Goal: Task Accomplishment & Management: Manage account settings

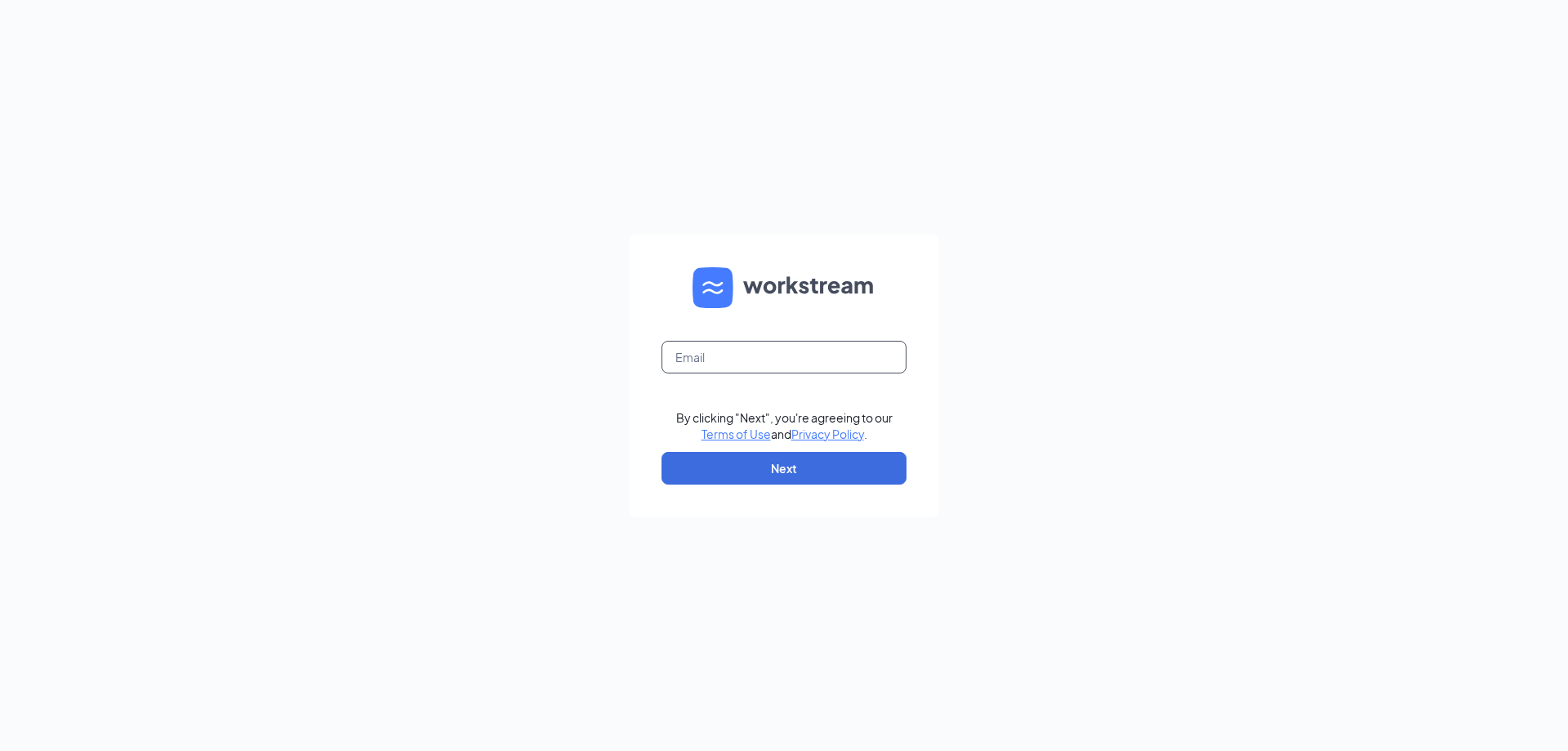
click at [720, 361] on input "text" at bounding box center [784, 357] width 245 height 33
type input "admin@divinellc.com"
click at [777, 463] on button "Next" at bounding box center [784, 468] width 245 height 33
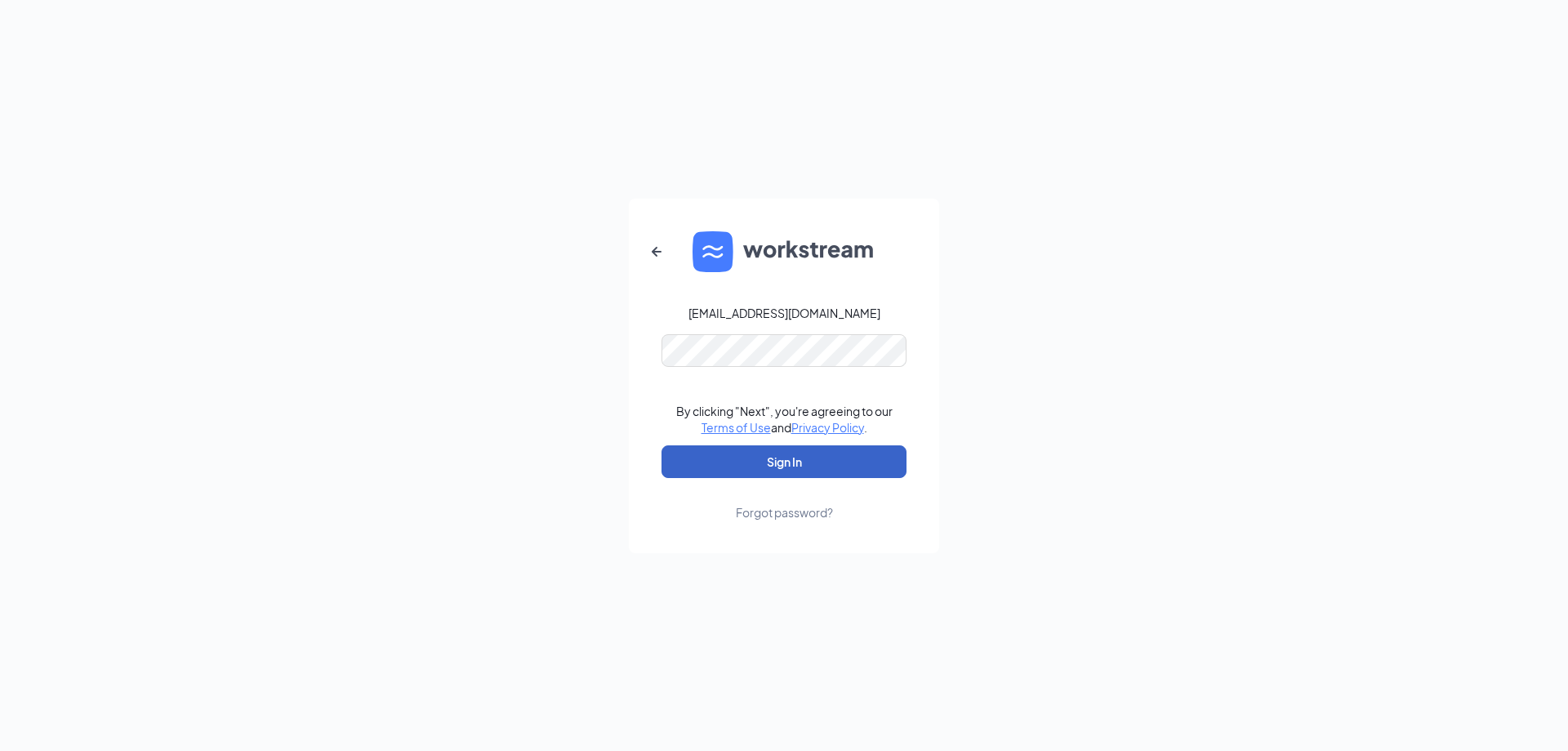
click at [843, 473] on button "Sign In" at bounding box center [784, 462] width 245 height 33
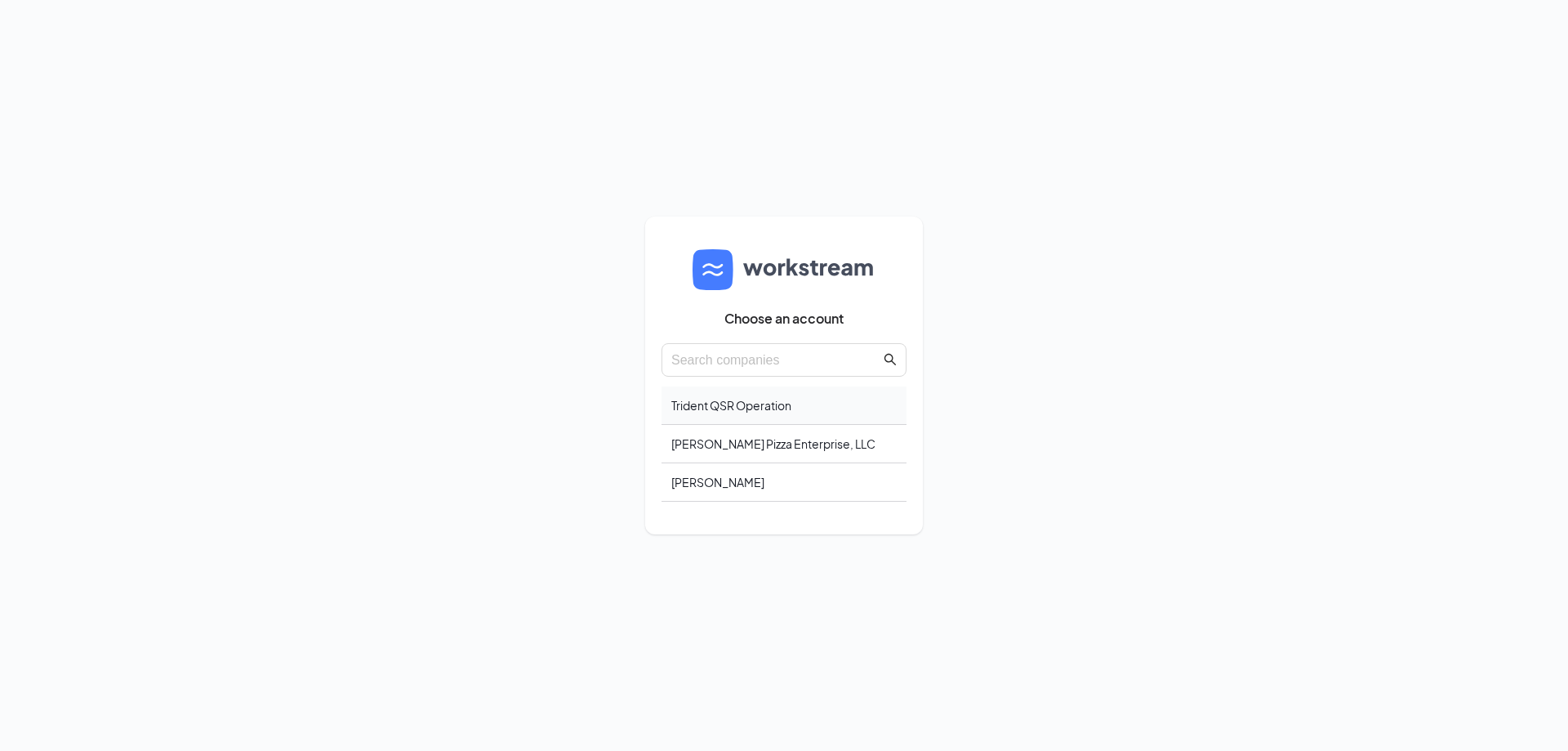
click at [822, 423] on div "Trident QSR Operation" at bounding box center [784, 405] width 245 height 38
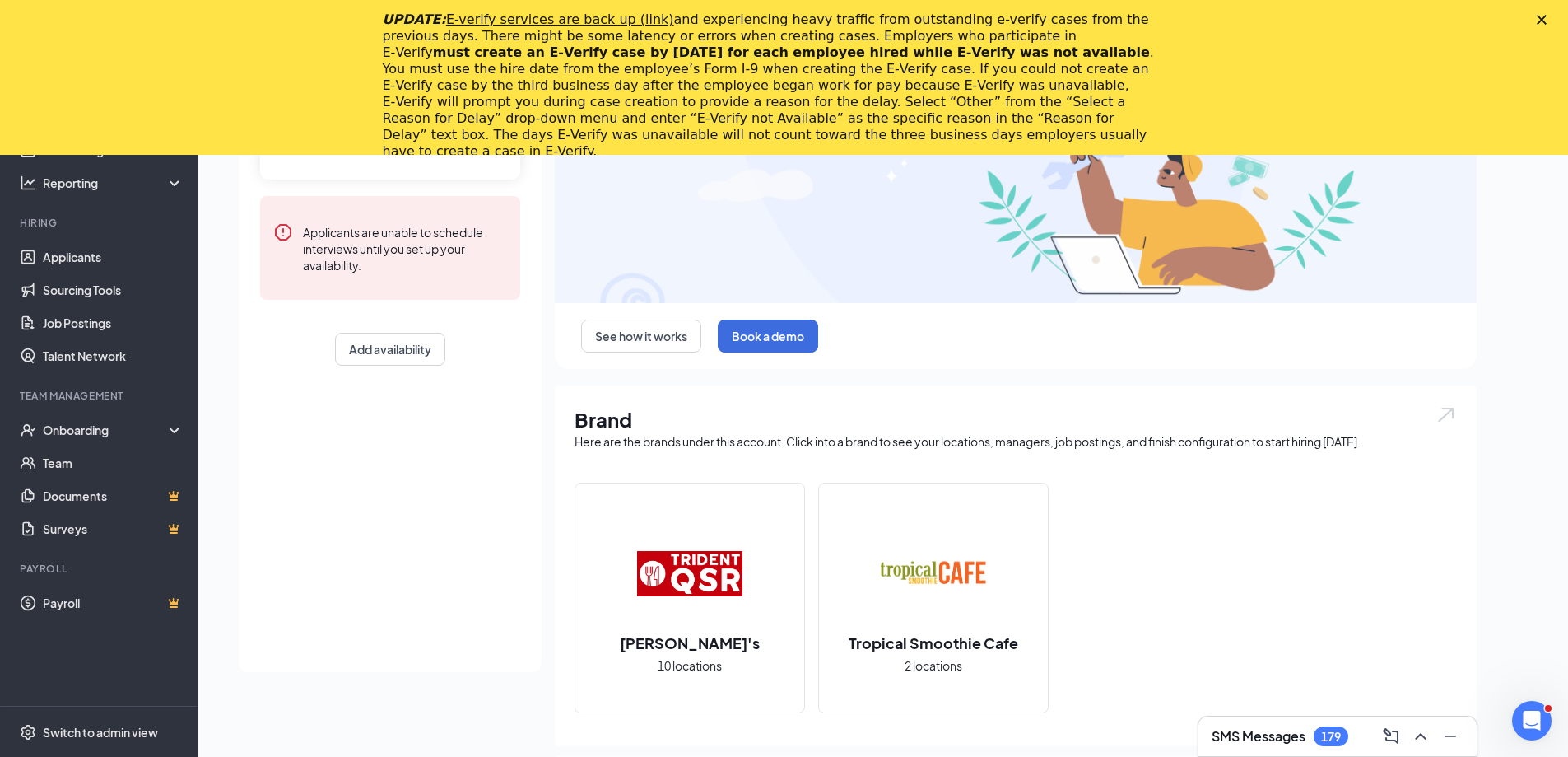
scroll to position [247, 0]
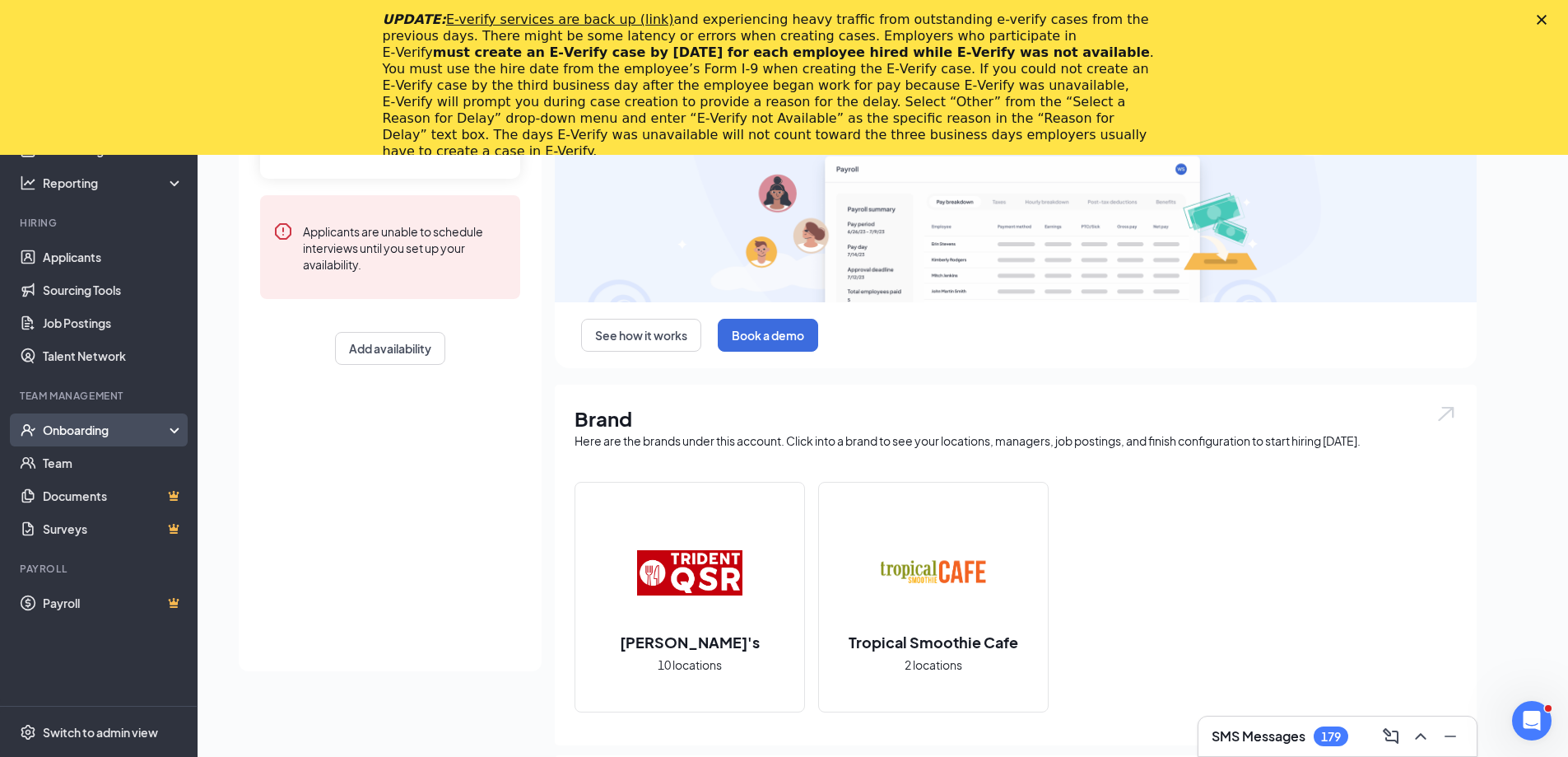
click at [110, 438] on div "Onboarding" at bounding box center [106, 430] width 127 height 17
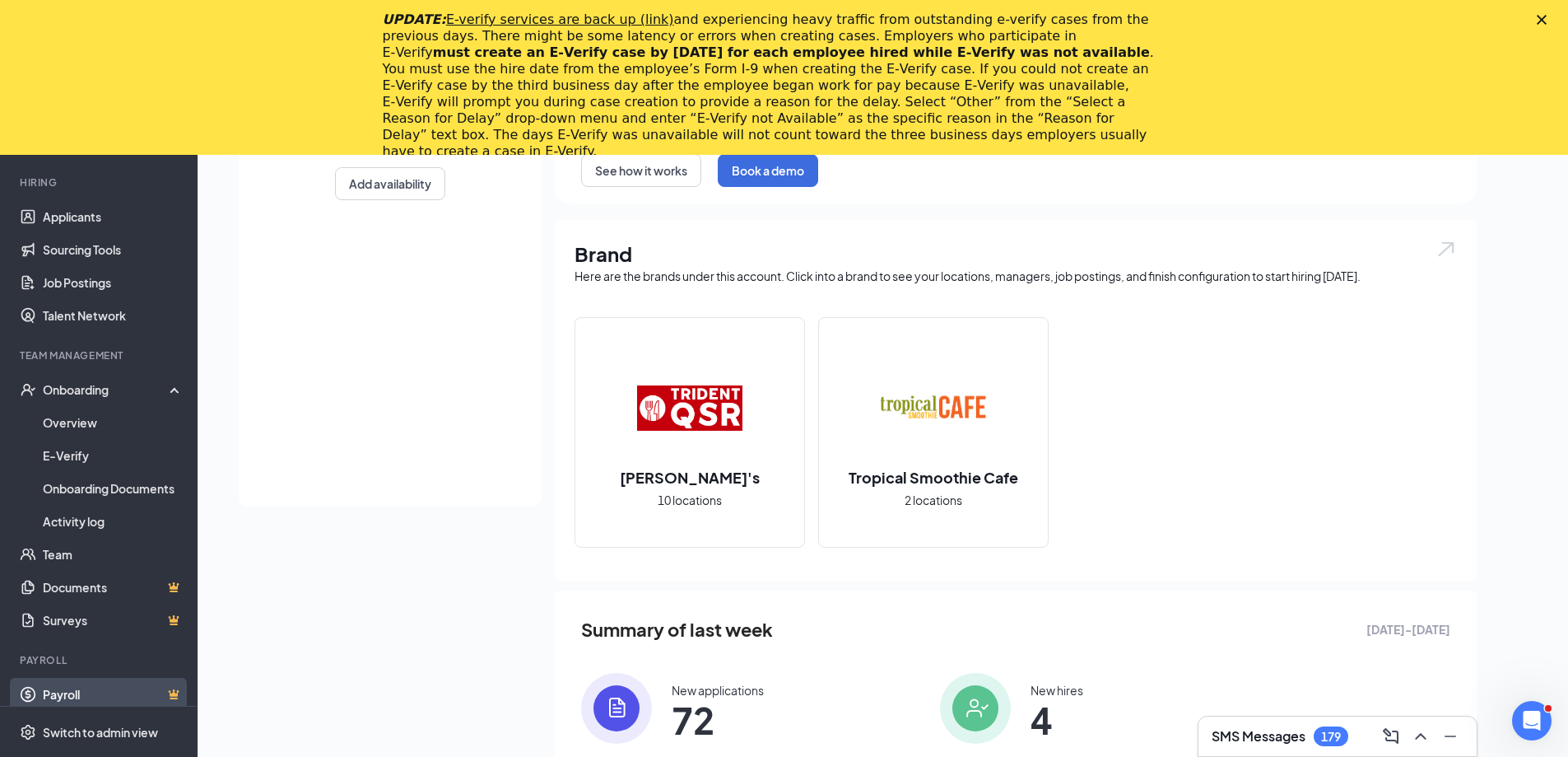
scroll to position [52, 0]
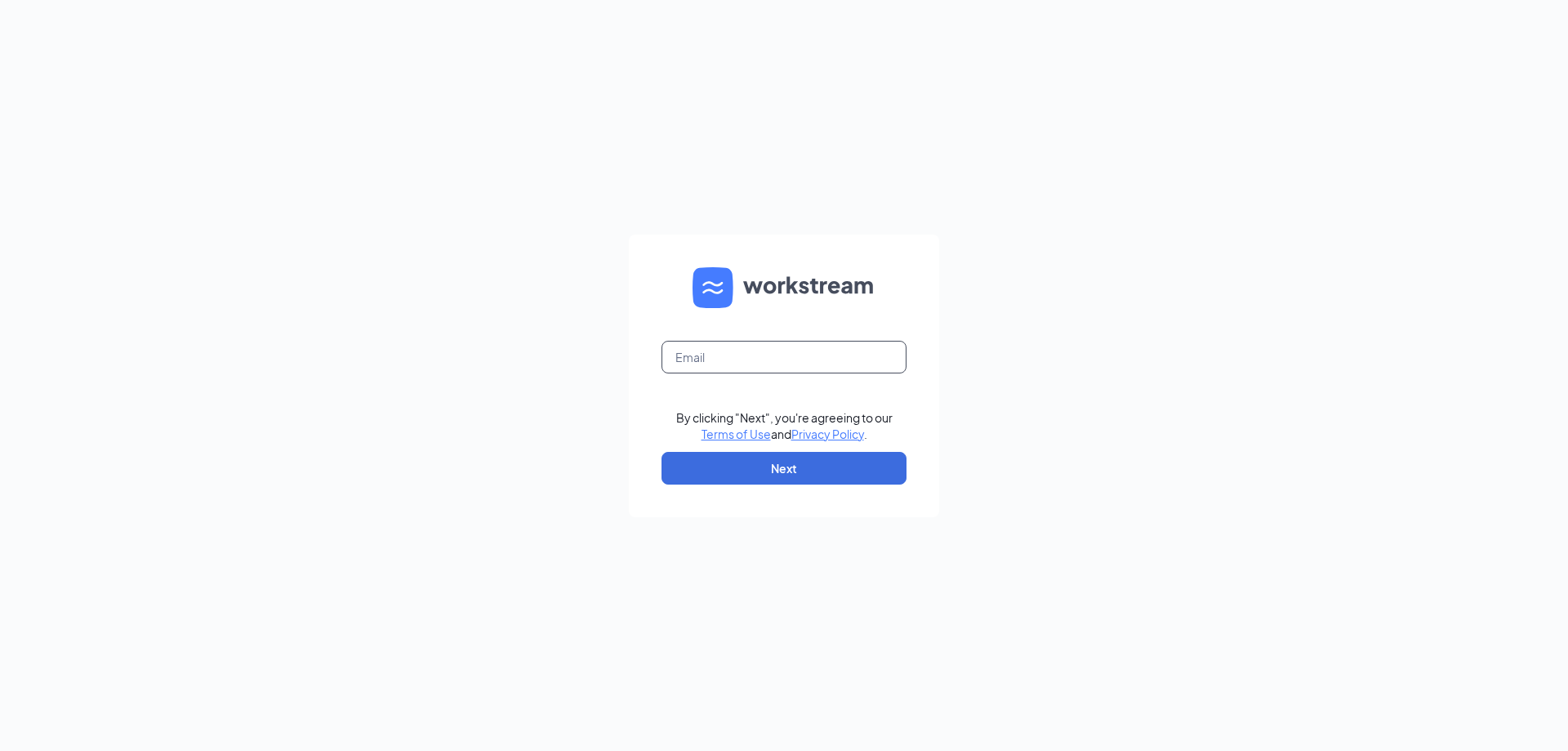
click at [851, 364] on input "text" at bounding box center [784, 357] width 245 height 33
type input "admin@divinellc.com"
click at [849, 471] on button "Next" at bounding box center [784, 468] width 245 height 33
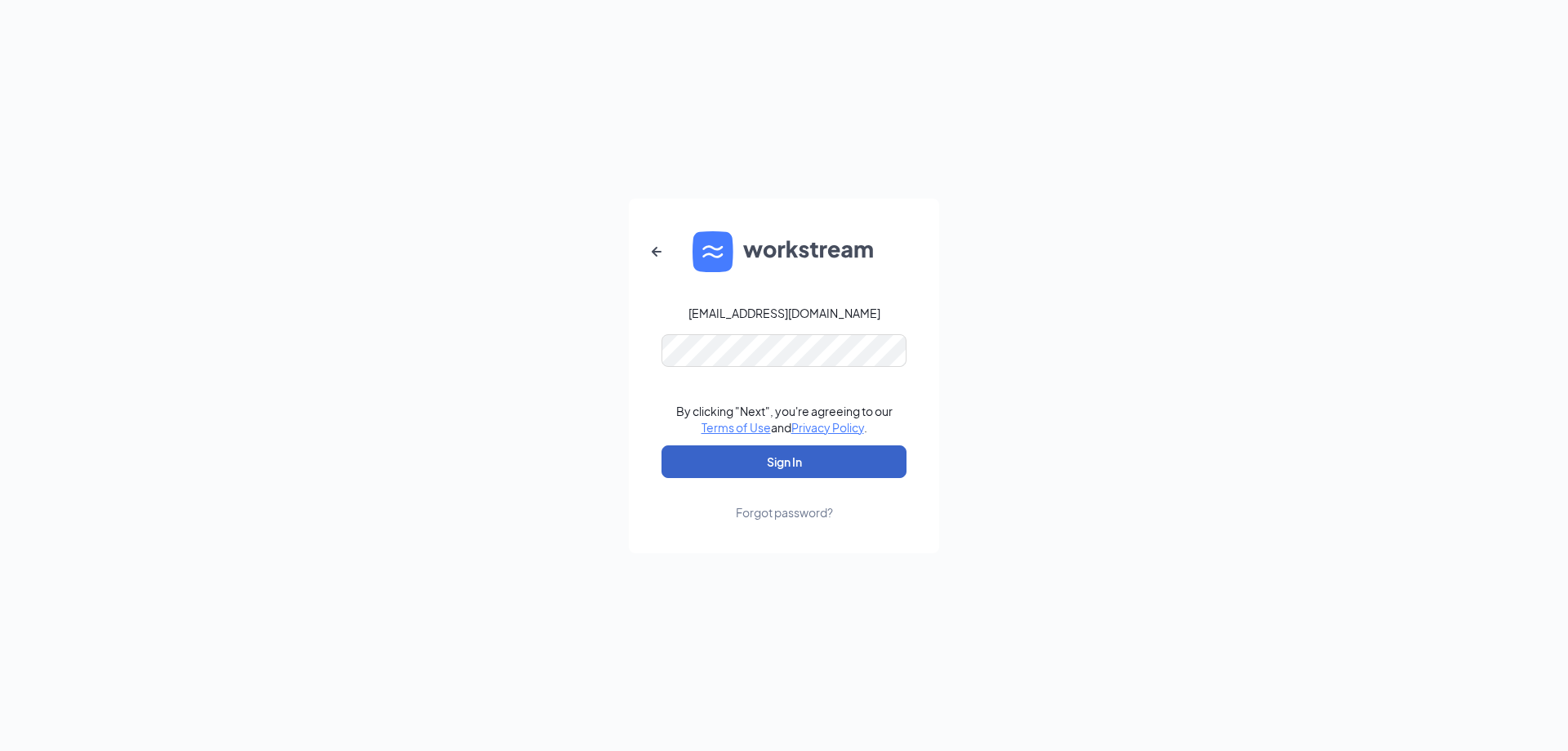
click at [865, 464] on button "Sign In" at bounding box center [784, 462] width 245 height 33
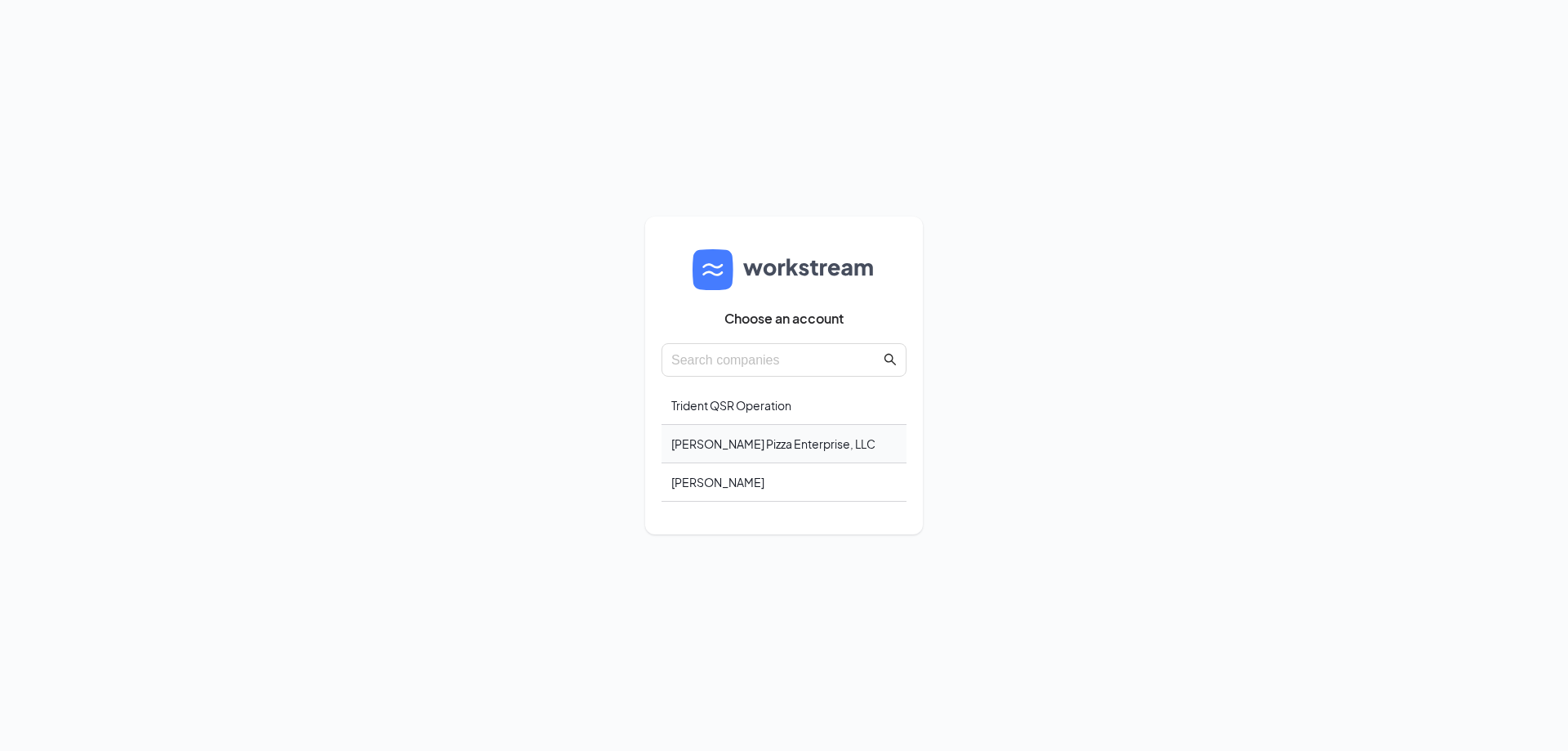
click at [798, 441] on div "[PERSON_NAME] Pizza Enterprise, LLC" at bounding box center [784, 444] width 245 height 38
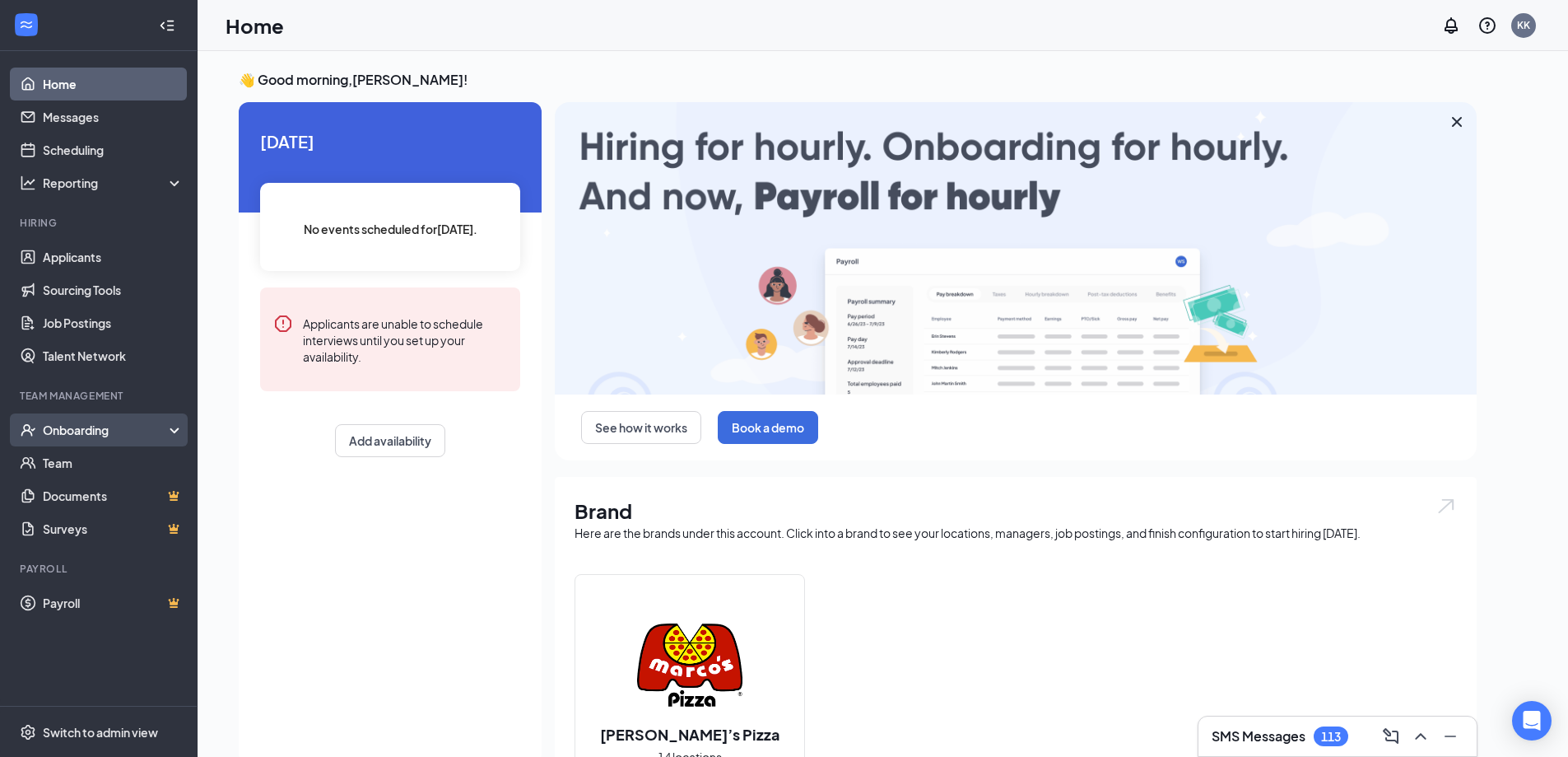
click at [82, 430] on div "Onboarding" at bounding box center [106, 430] width 127 height 17
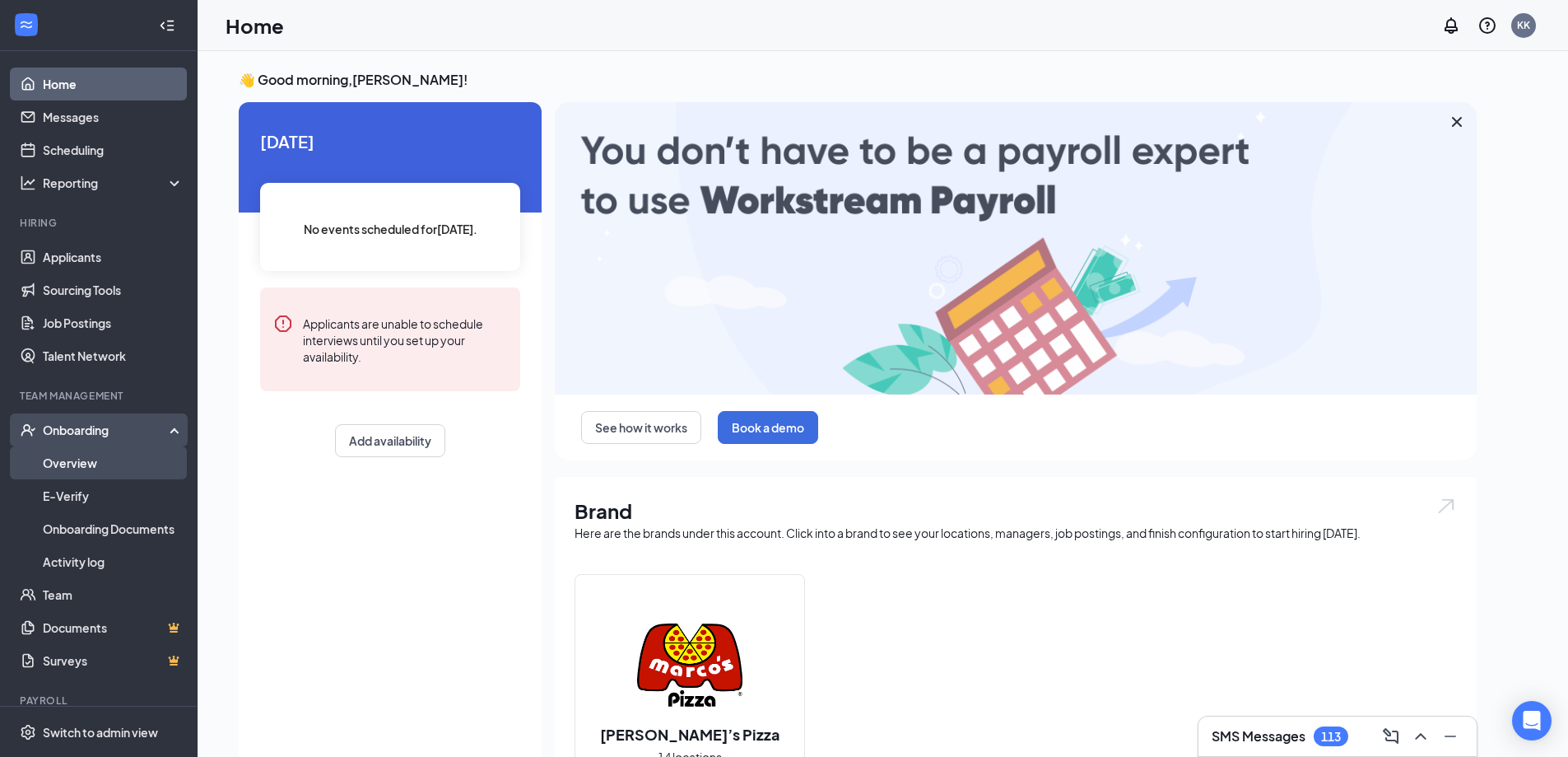
click at [69, 458] on link "Overview" at bounding box center [113, 463] width 141 height 33
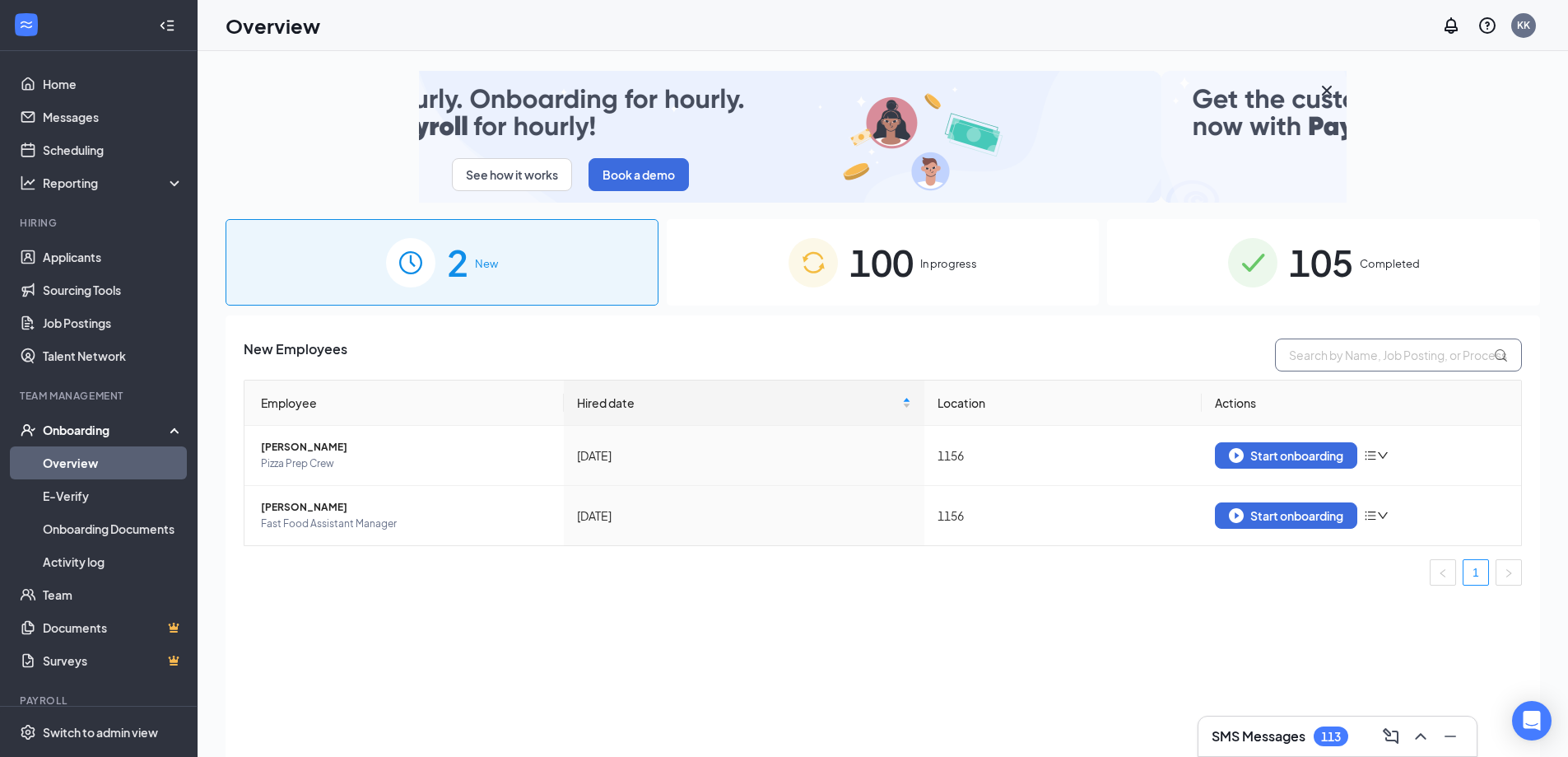
click at [1300, 358] on input "text" at bounding box center [1398, 355] width 247 height 33
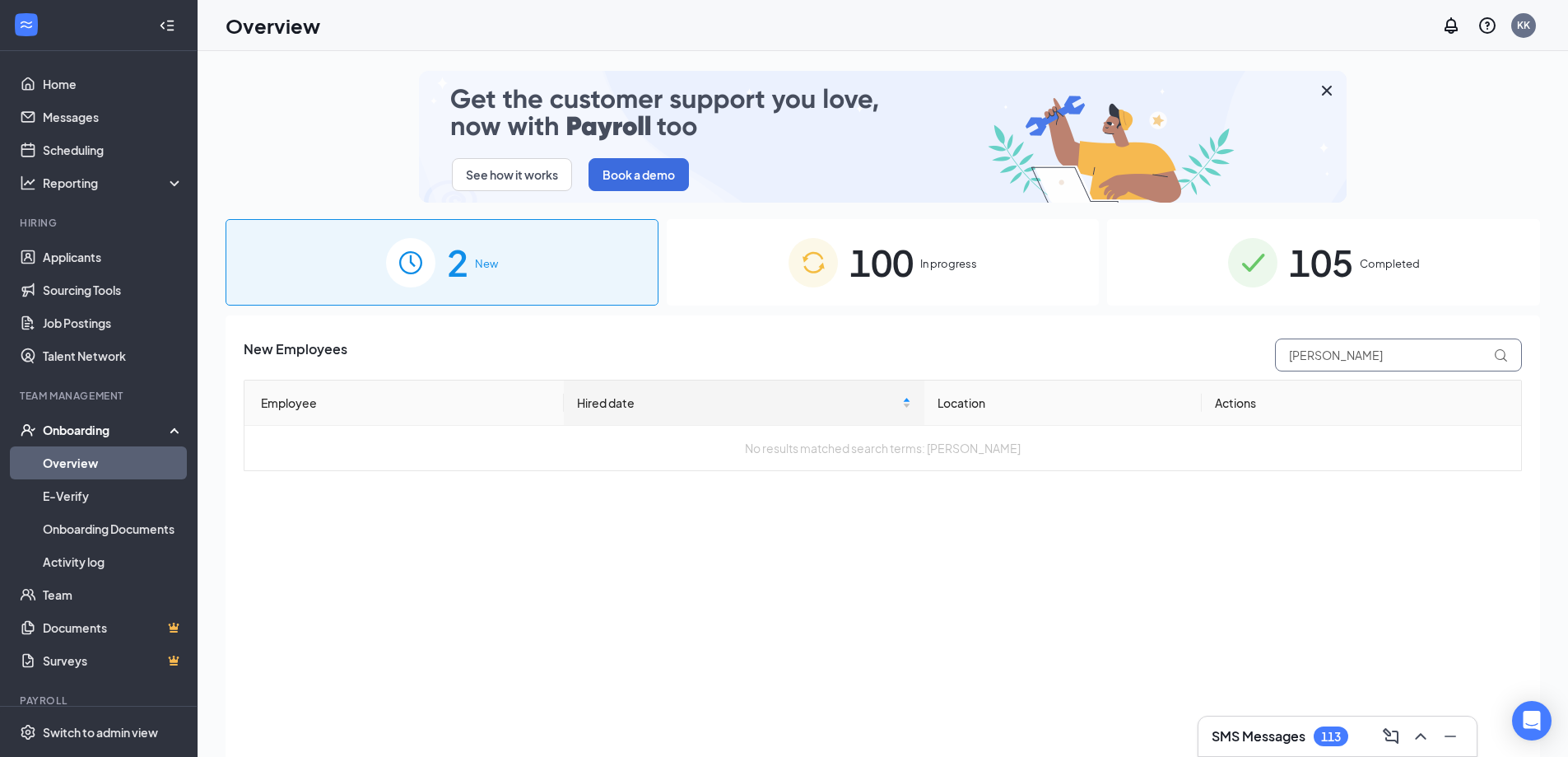
type input "[PERSON_NAME]"
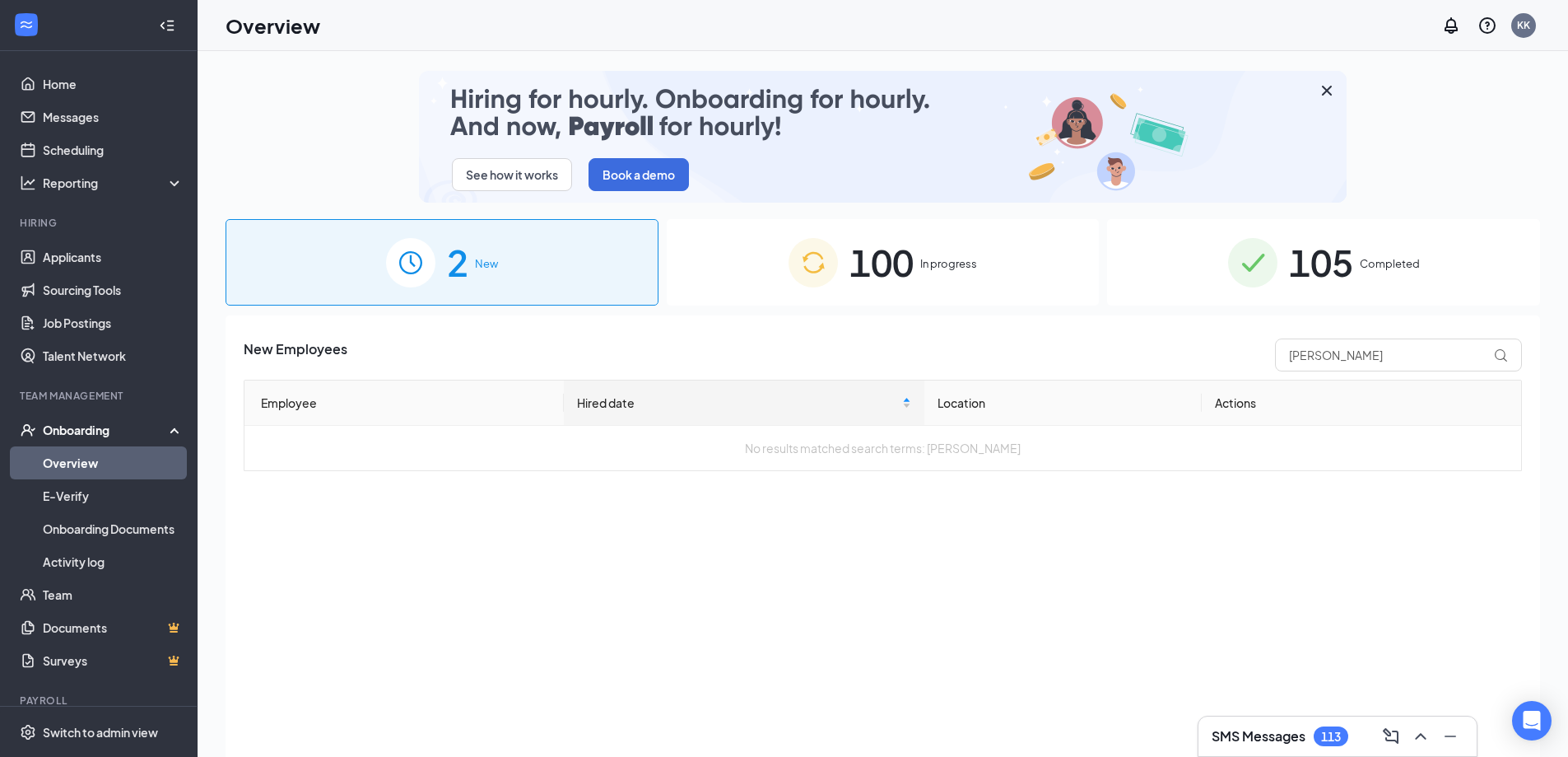
click at [983, 256] on div "100 In progress" at bounding box center [883, 262] width 433 height 87
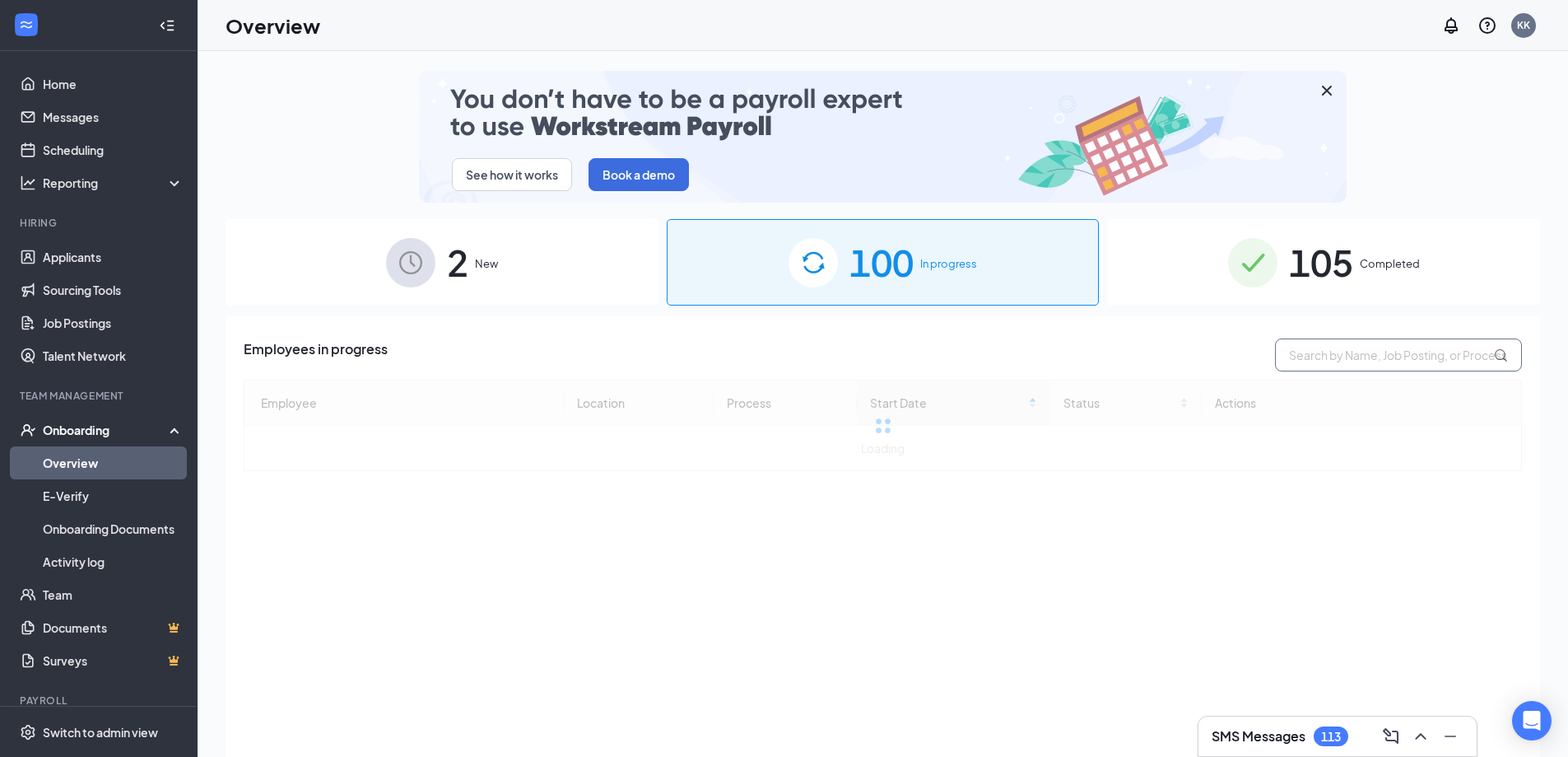
click at [1369, 279] on div "105 Completed" at bounding box center [1324, 262] width 433 height 87
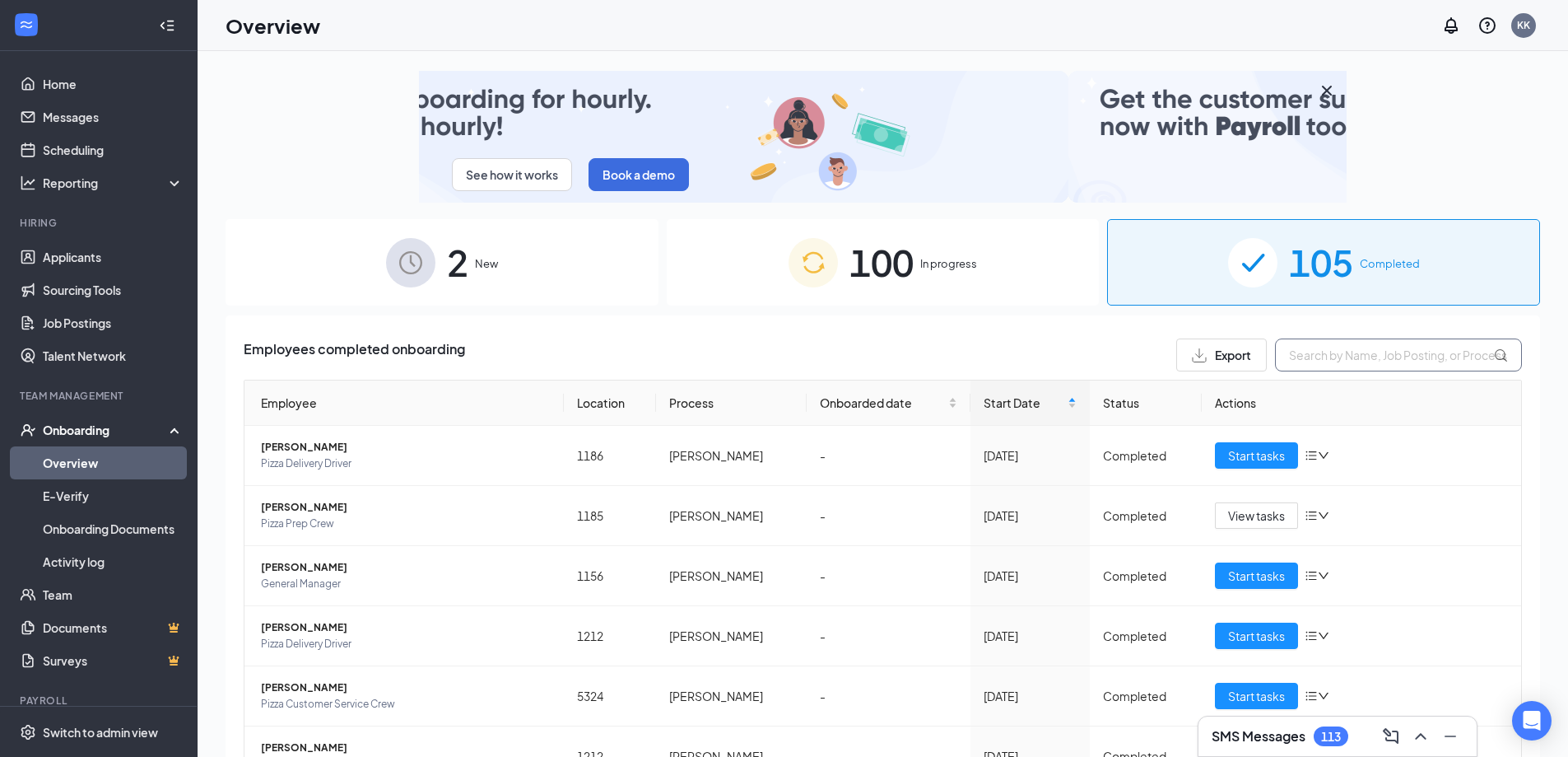
click at [1360, 355] on input "text" at bounding box center [1398, 355] width 247 height 33
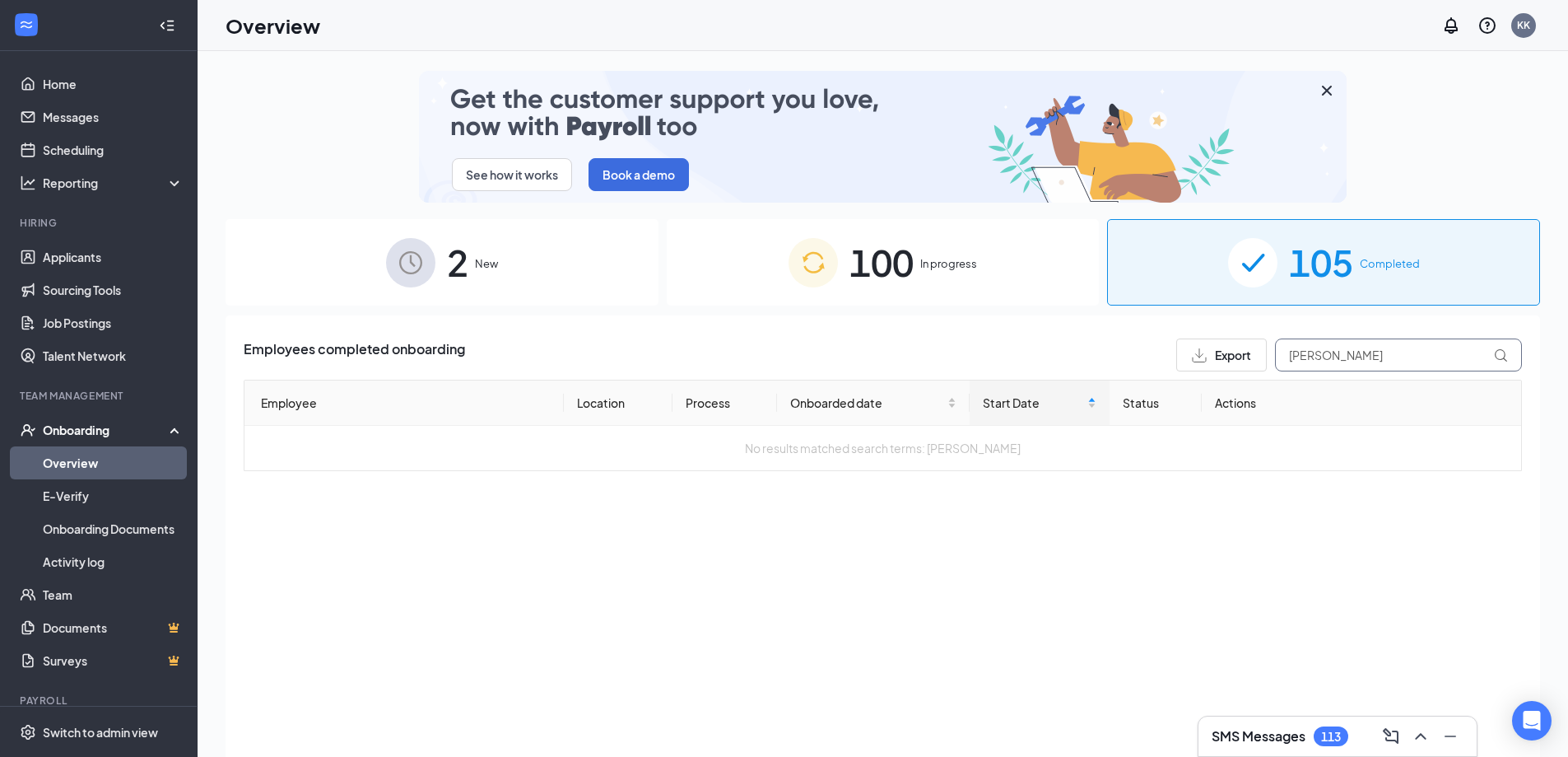
type input "[PERSON_NAME]"
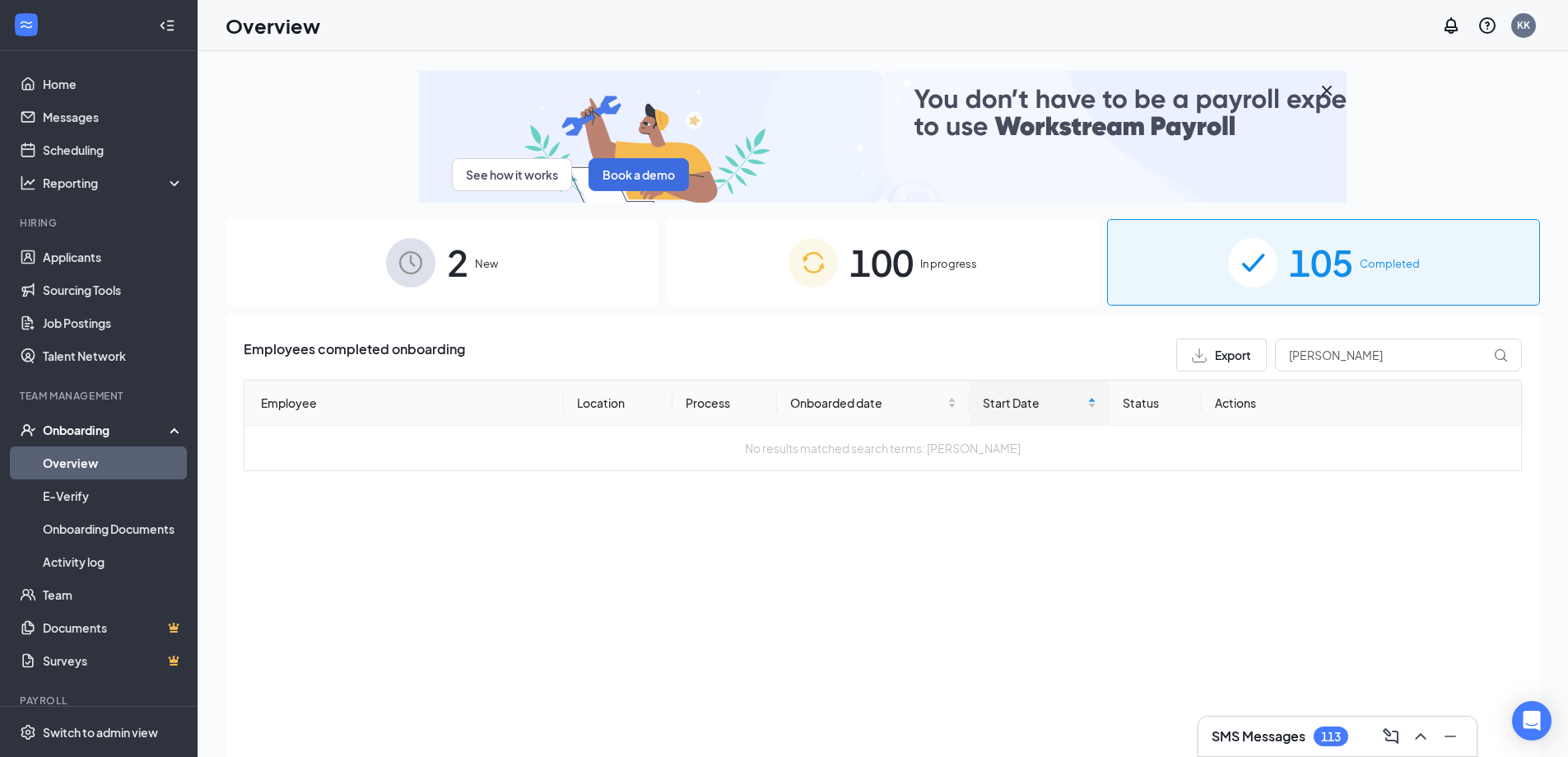
click at [932, 259] on span "In progress" at bounding box center [948, 263] width 57 height 17
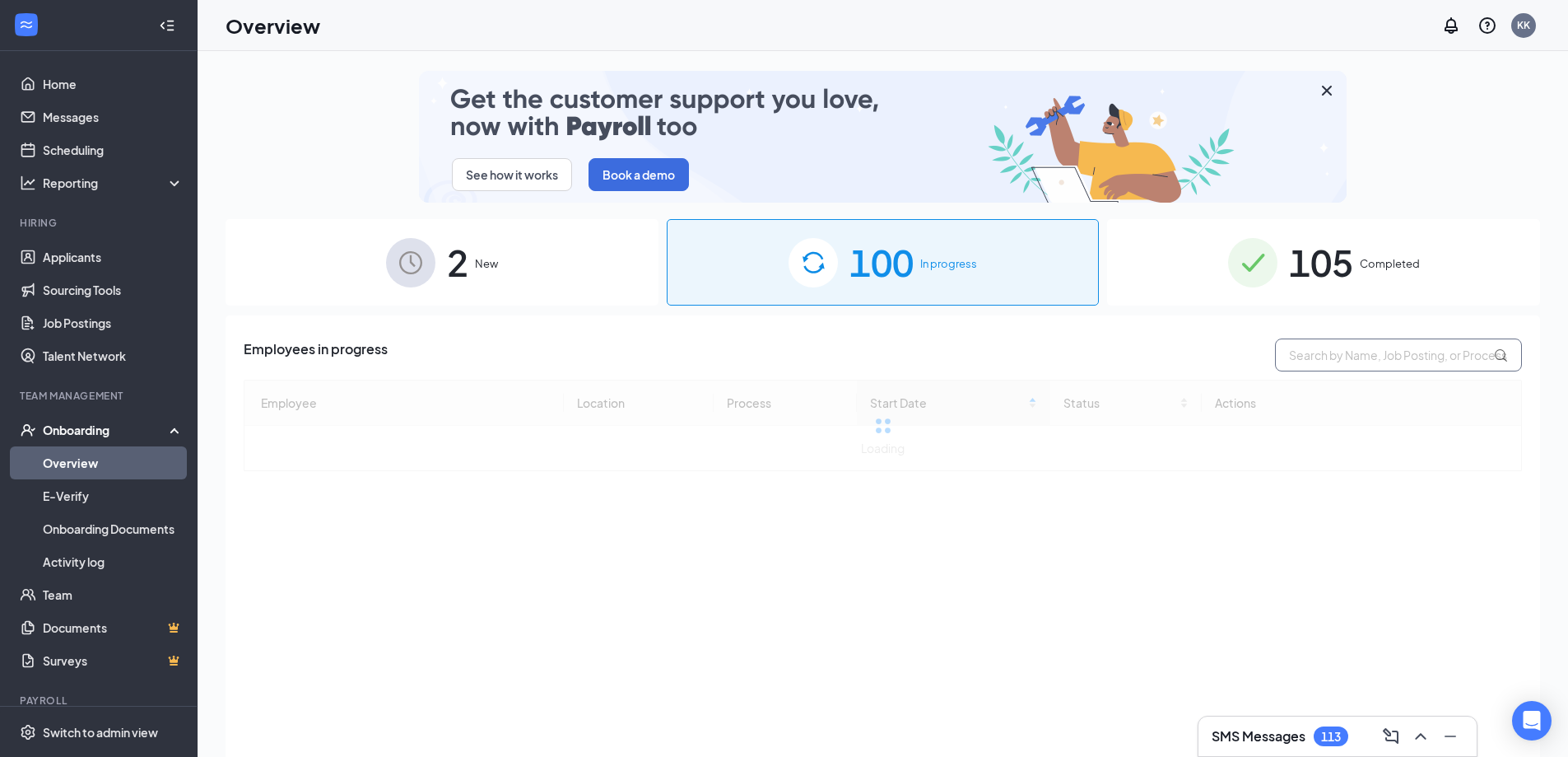
click at [1308, 350] on input "text" at bounding box center [1398, 355] width 247 height 33
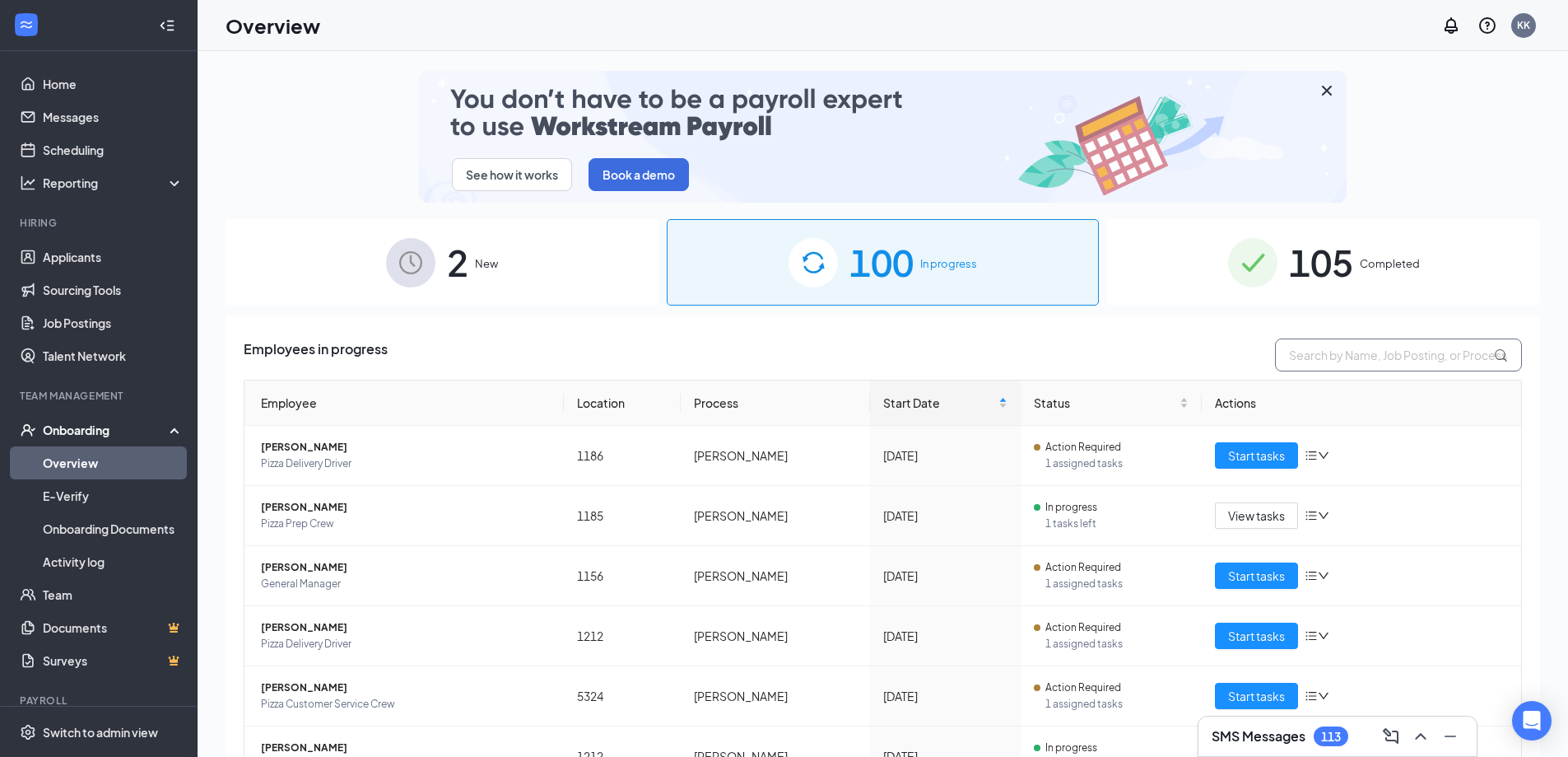
click at [1309, 361] on input "text" at bounding box center [1398, 355] width 247 height 33
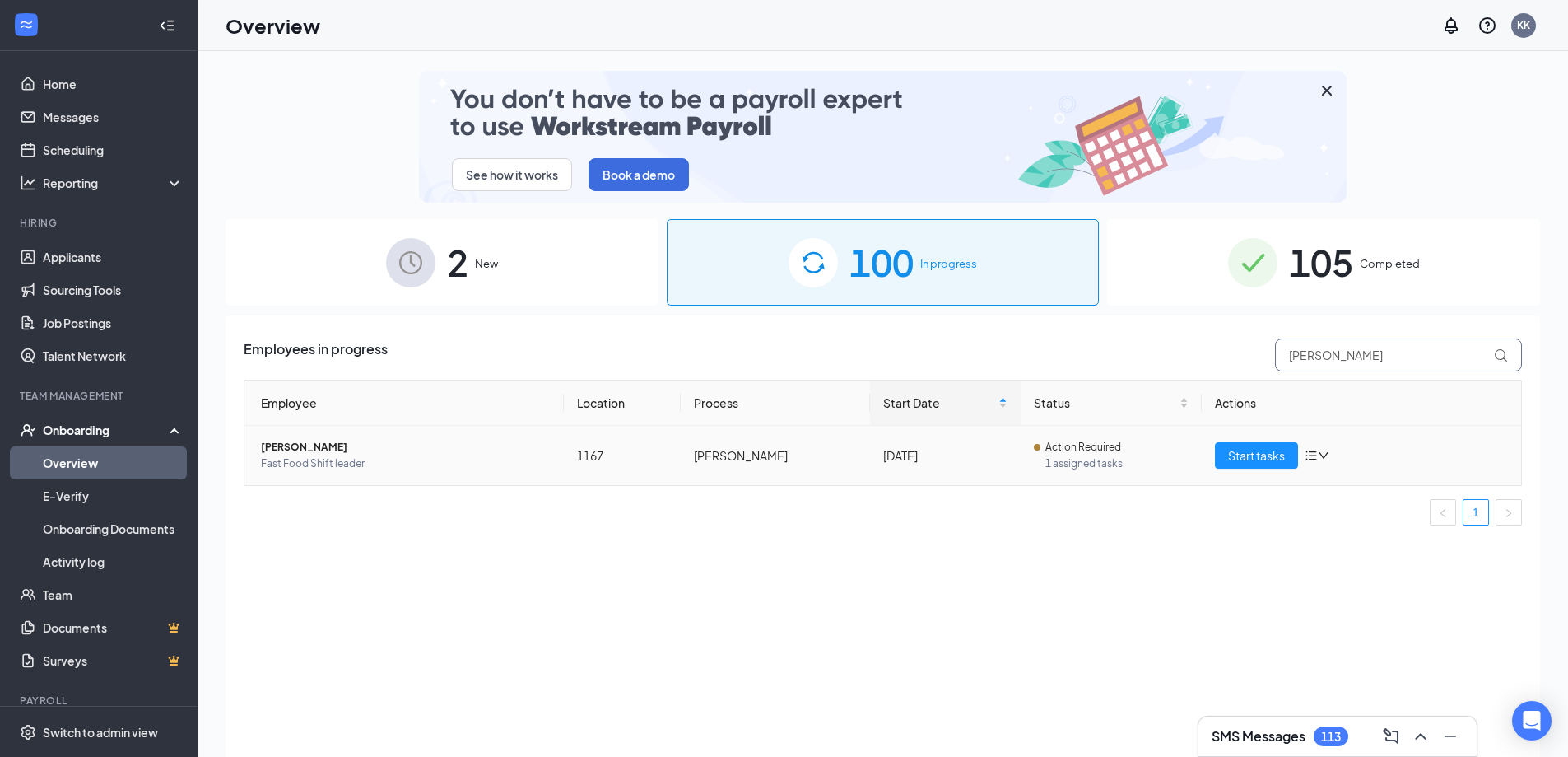
type input "[PERSON_NAME]"
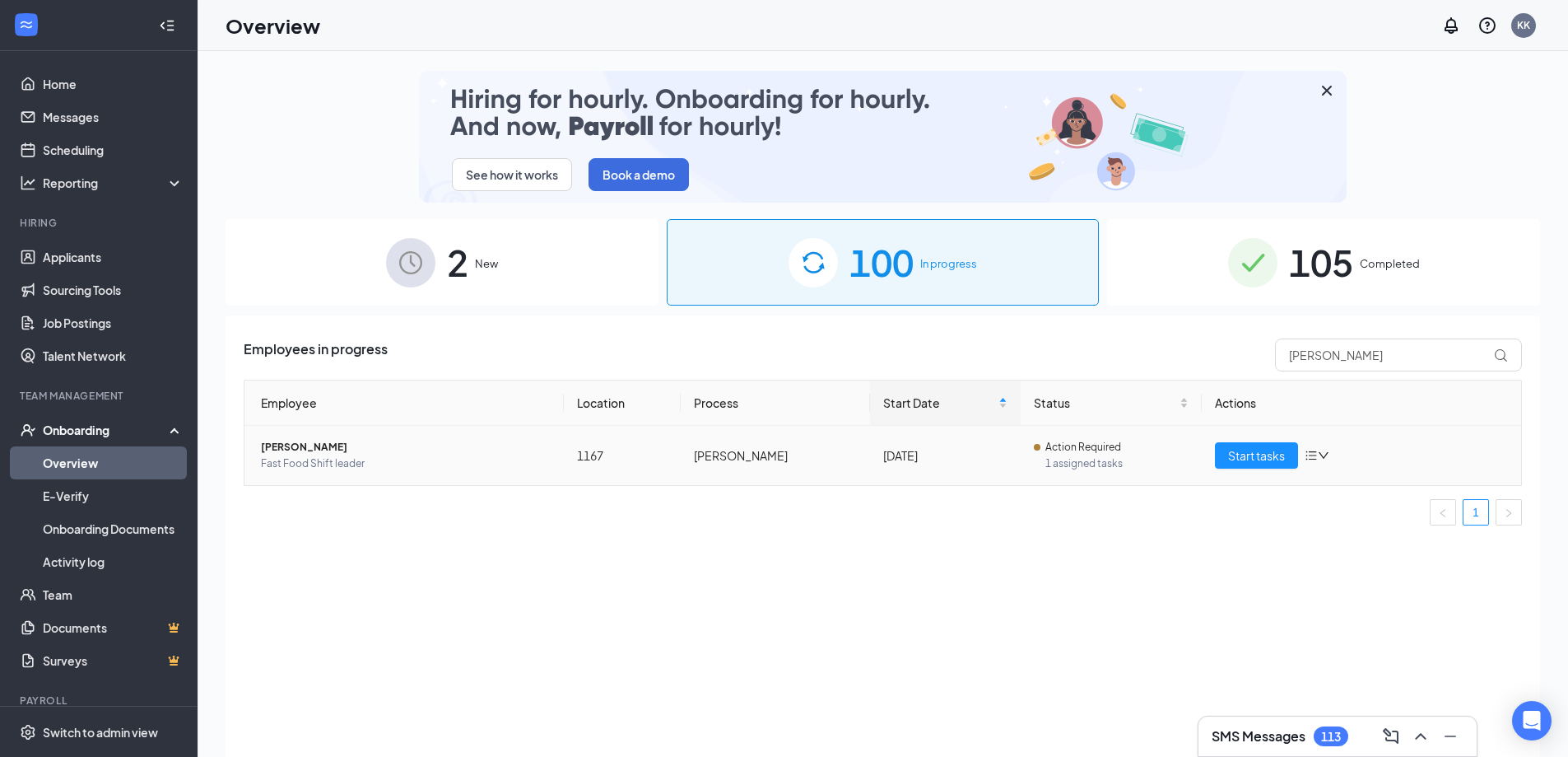
click at [298, 464] on span "Fast Food Shift leader" at bounding box center [405, 464] width 290 height 17
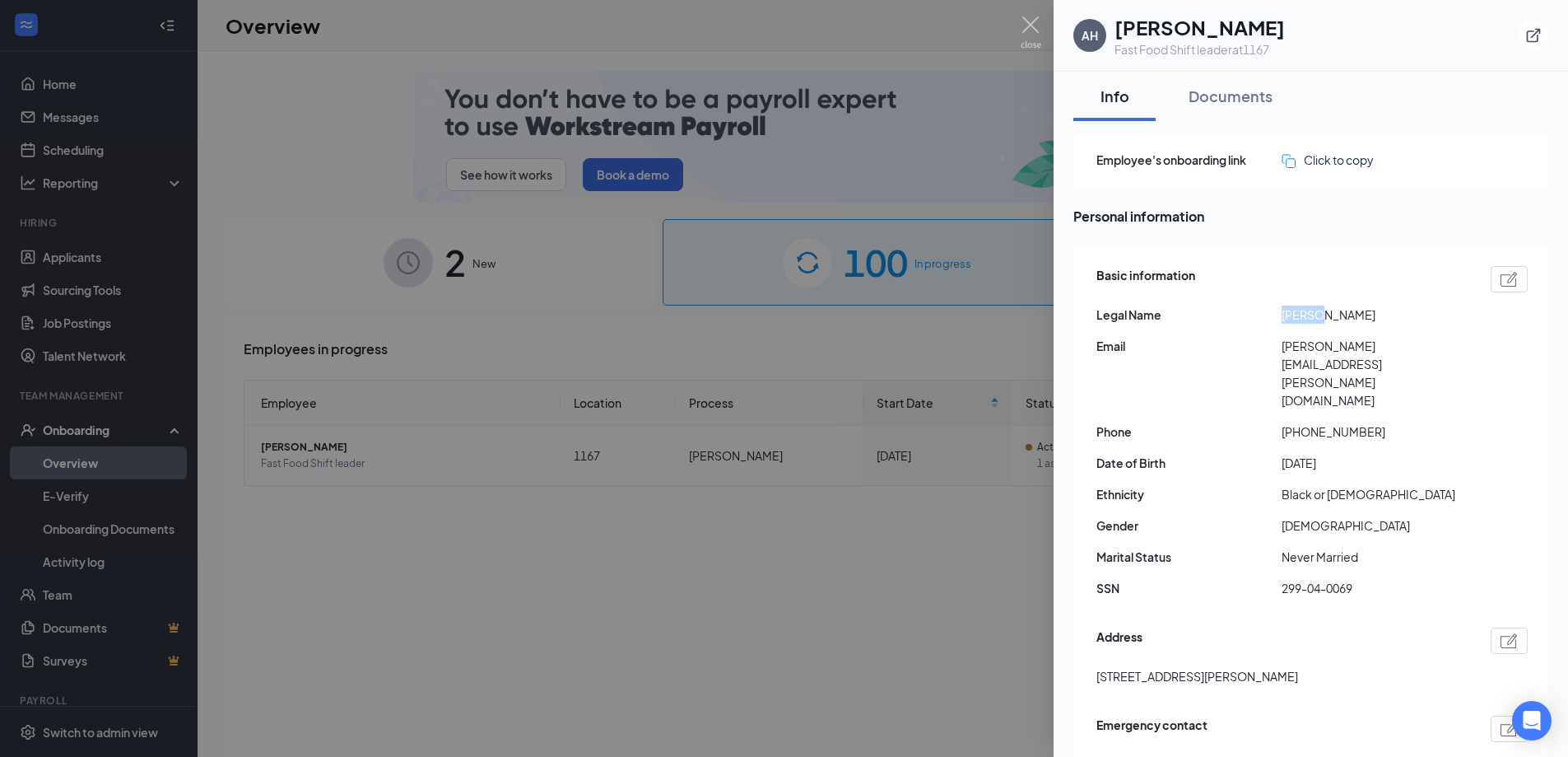
drag, startPoint x: 1313, startPoint y: 316, endPoint x: 1279, endPoint y: 316, distance: 34.0
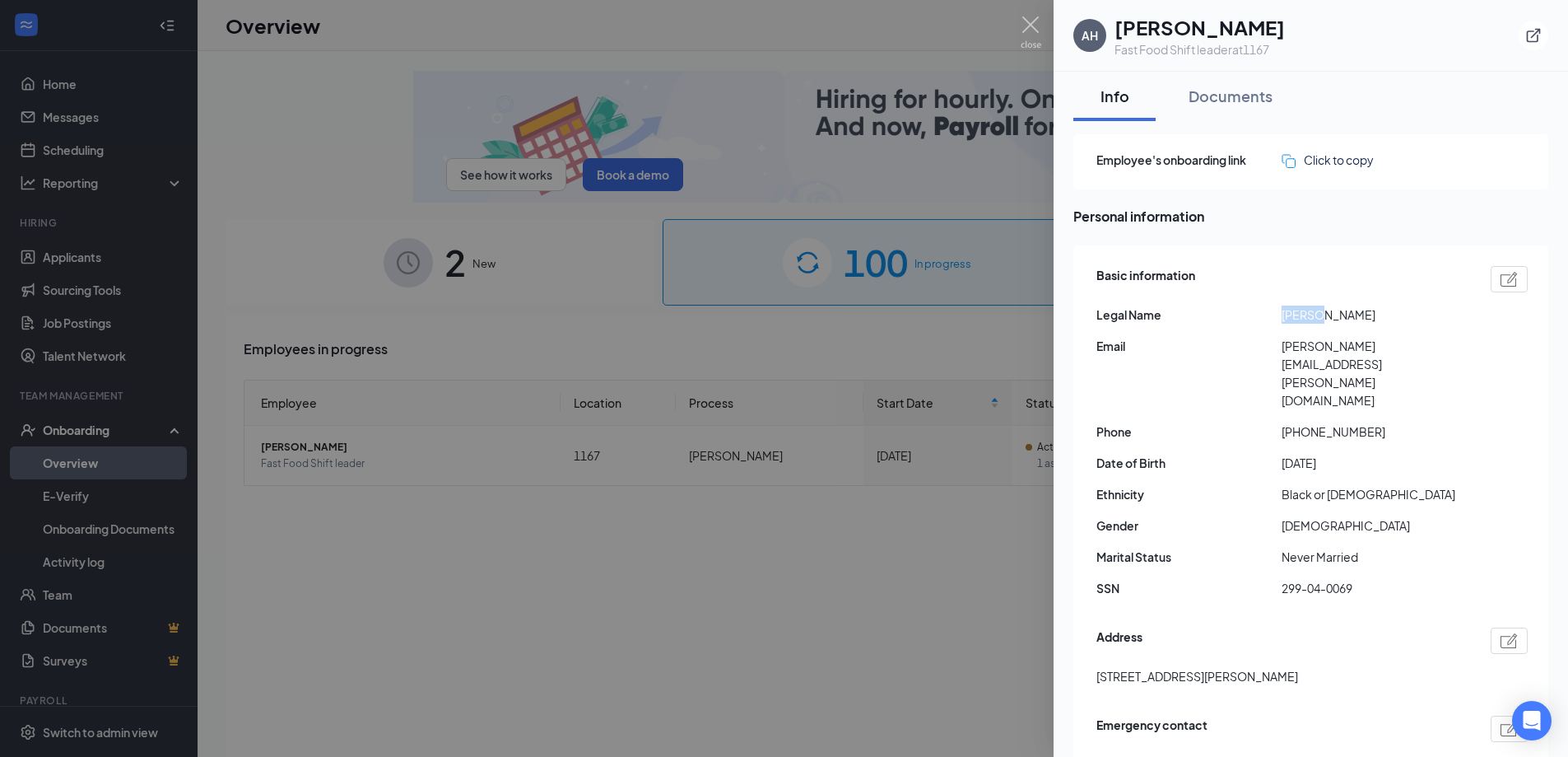
click at [1279, 316] on div "Legal Name [PERSON_NAME]" at bounding box center [1312, 315] width 432 height 18
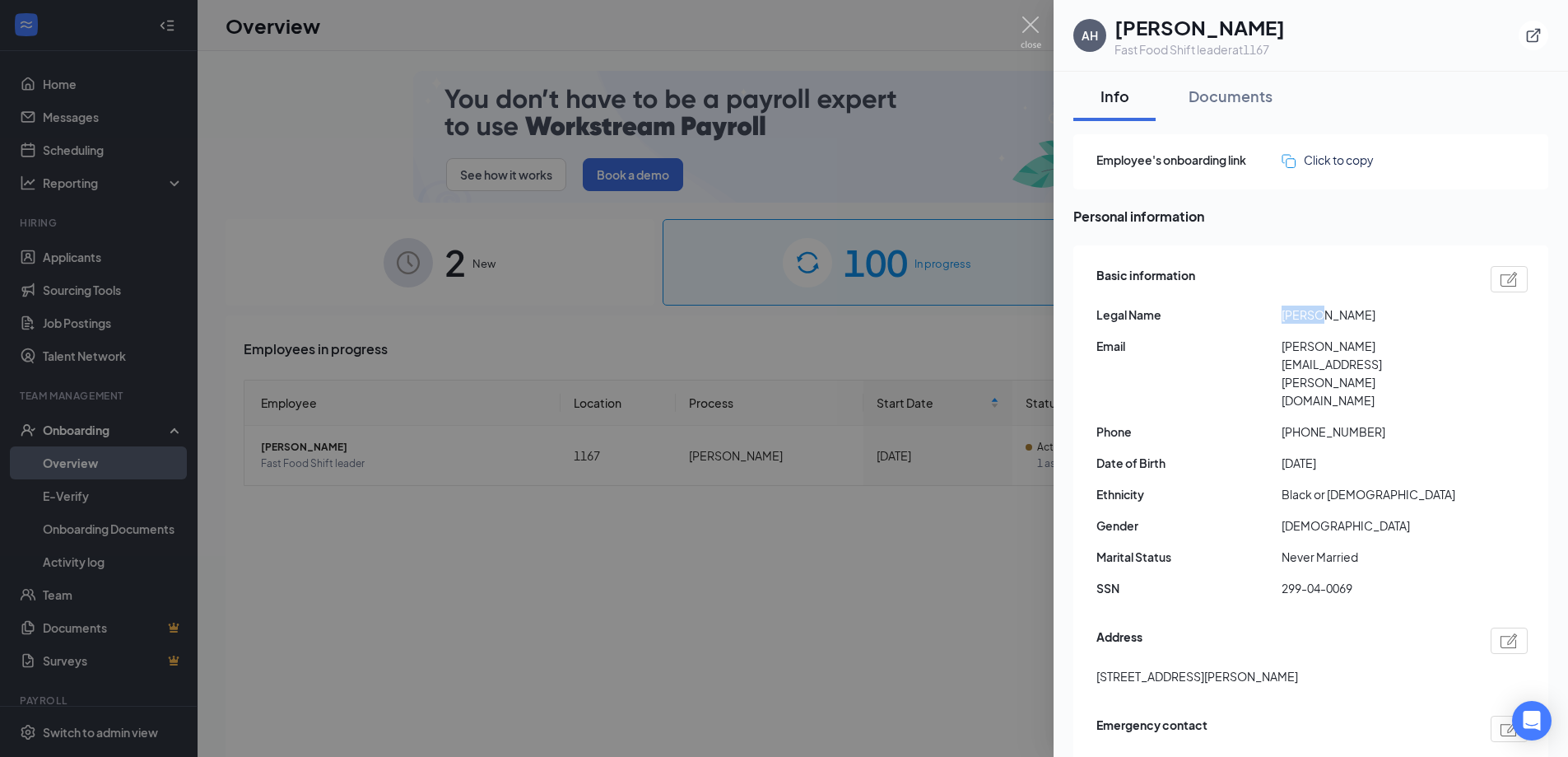
drag, startPoint x: 1357, startPoint y: 316, endPoint x: 1320, endPoint y: 317, distance: 37.0
click at [1320, 317] on span "[PERSON_NAME]" at bounding box center [1374, 315] width 185 height 18
drag, startPoint x: 1423, startPoint y: 349, endPoint x: 1275, endPoint y: 352, distance: 148.0
click at [1275, 352] on div "Email [PERSON_NAME][EMAIL_ADDRESS][PERSON_NAME][DOMAIN_NAME]" at bounding box center [1312, 373] width 432 height 73
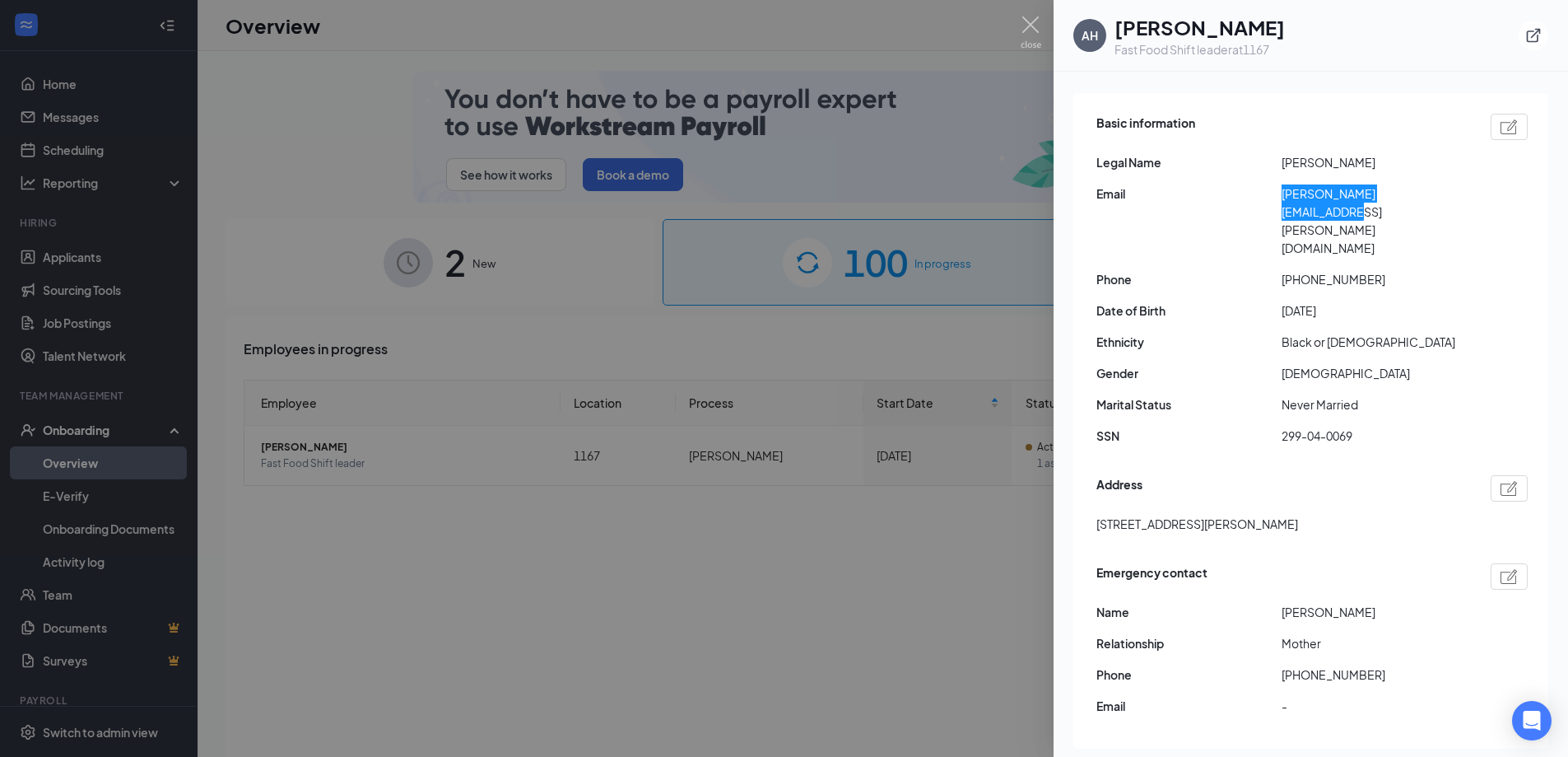
scroll to position [164, 0]
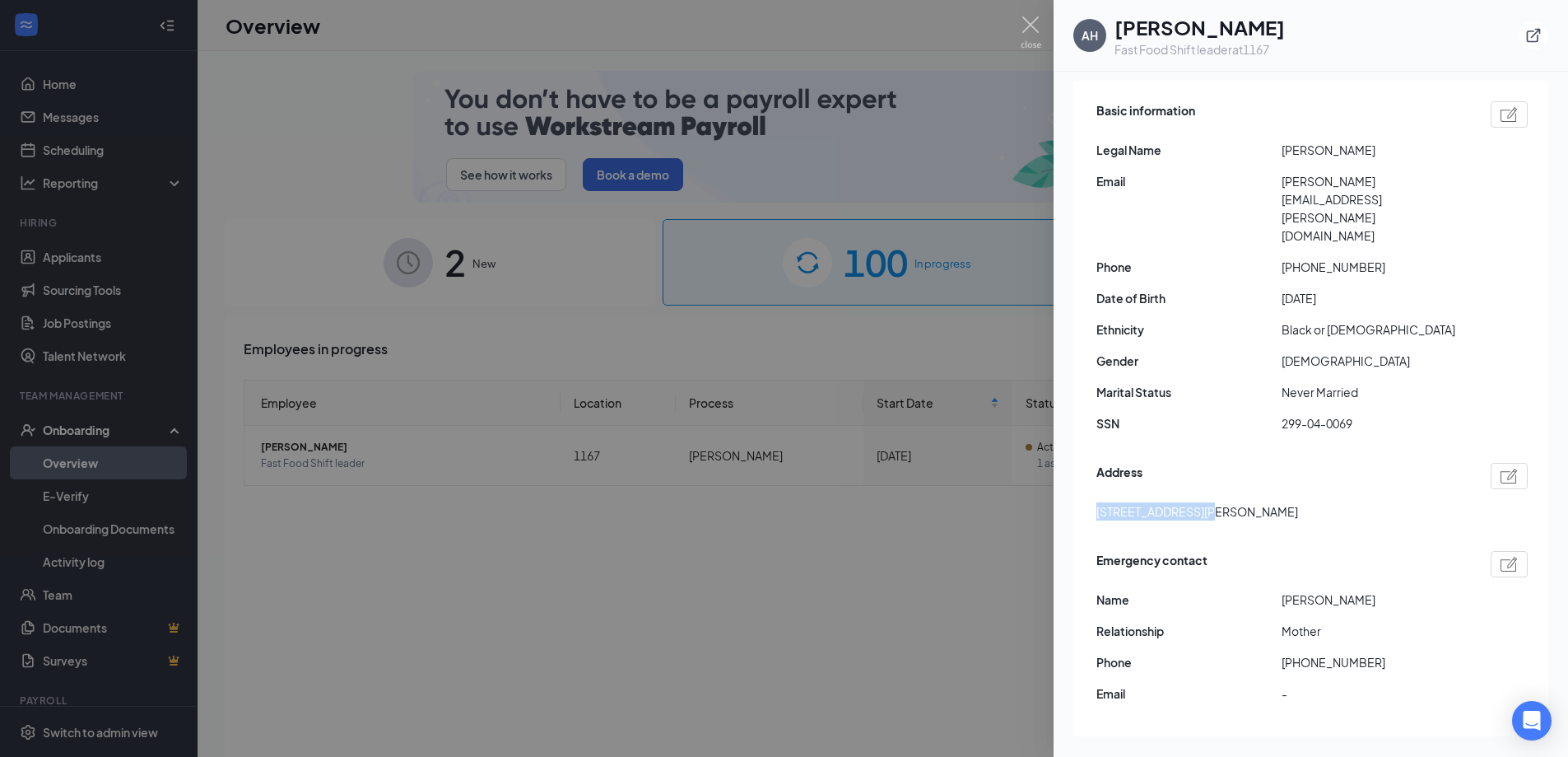
drag, startPoint x: 1095, startPoint y: 454, endPoint x: 1200, endPoint y: 460, distance: 105.2
click at [1200, 460] on div "Basic information Legal Name [PERSON_NAME] Email [PERSON_NAME][EMAIL_ADDRESS][P…" at bounding box center [1311, 409] width 475 height 655
copy span "[STREET_ADDRESS][PERSON_NAME]"
